Goal: Task Accomplishment & Management: Manage account settings

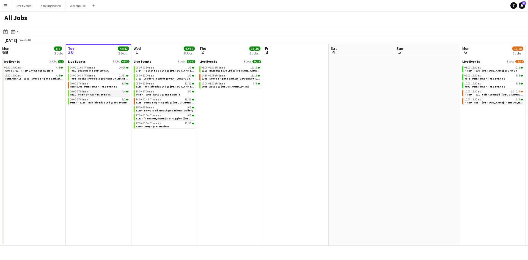
click at [101, 93] on span "8111 - PREP DAY AT YES EVENTS" at bounding box center [90, 95] width 41 height 4
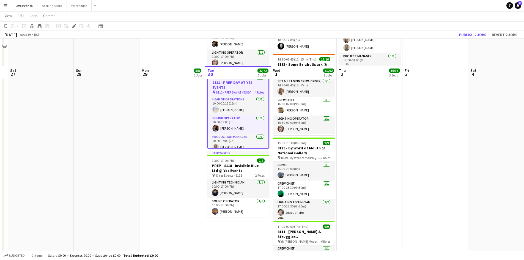
scroll to position [275, 0]
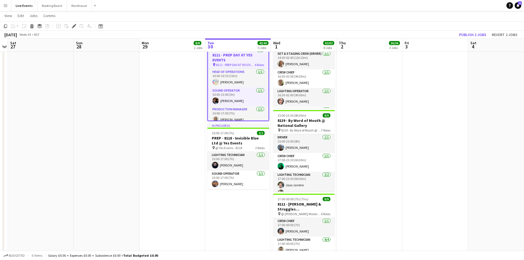
click at [242, 219] on app-date-cell "In progress 06:00-01:00 (19h) (Wed) 20/20 7781 - Leaders in Sport @ V&A pin @ V…" at bounding box center [238, 79] width 66 height 584
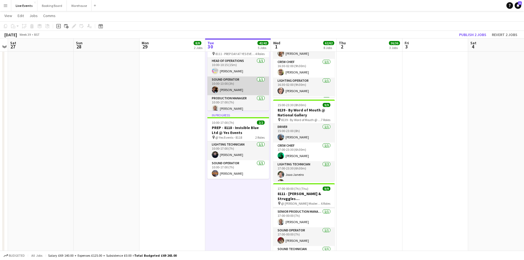
scroll to position [22, 0]
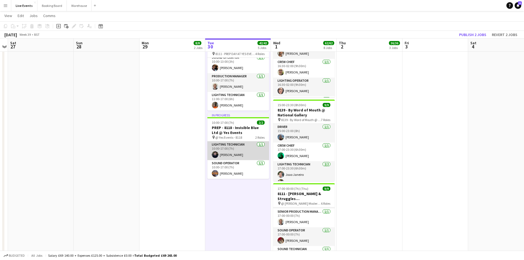
click at [243, 151] on app-card-role "Lighting Technician 1/1 10:00-17:00 (7h) Mathilde Davidson" at bounding box center [238, 150] width 62 height 19
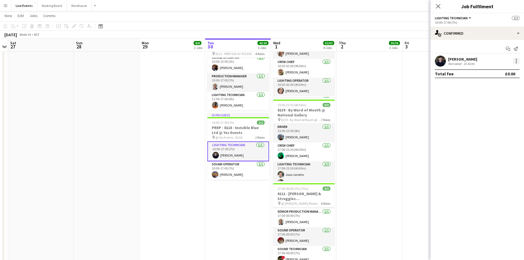
click at [517, 64] on div at bounding box center [516, 61] width 7 height 7
click at [462, 60] on div at bounding box center [262, 130] width 524 height 260
click at [459, 60] on div "Mathilde Davidson" at bounding box center [462, 59] width 29 height 5
